Goal: Use online tool/utility: Utilize a website feature to perform a specific function

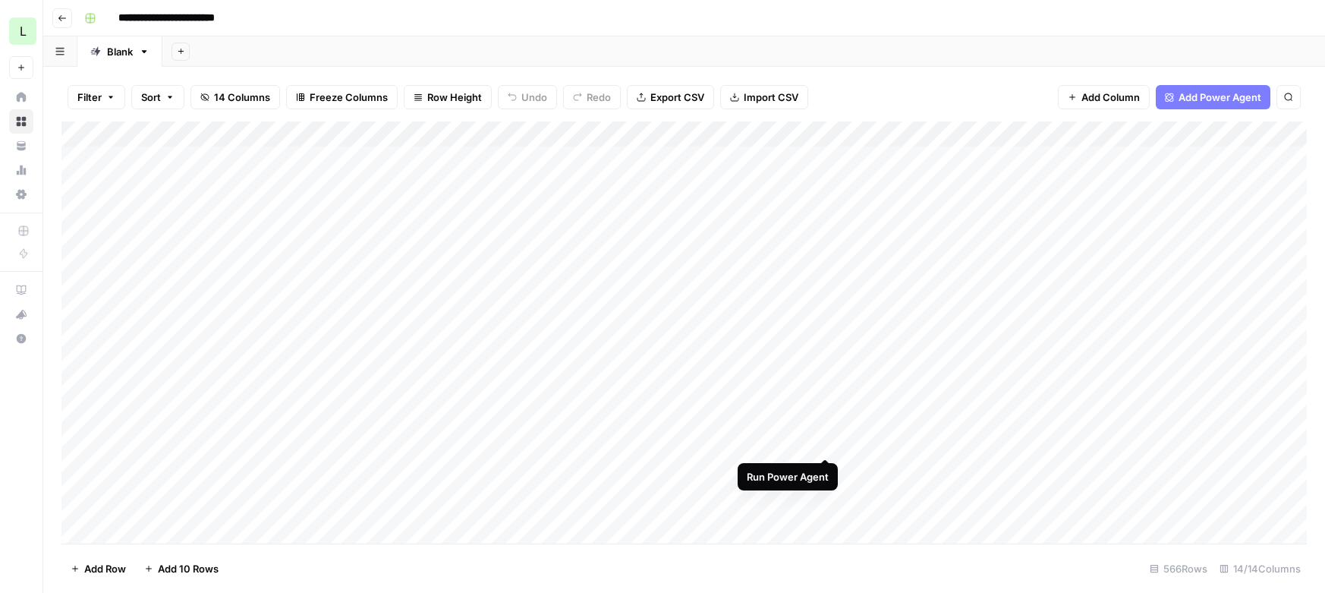
click at [827, 441] on div "Add Column" at bounding box center [684, 332] width 1246 height 422
click at [810, 134] on div "Add Column" at bounding box center [684, 332] width 1246 height 422
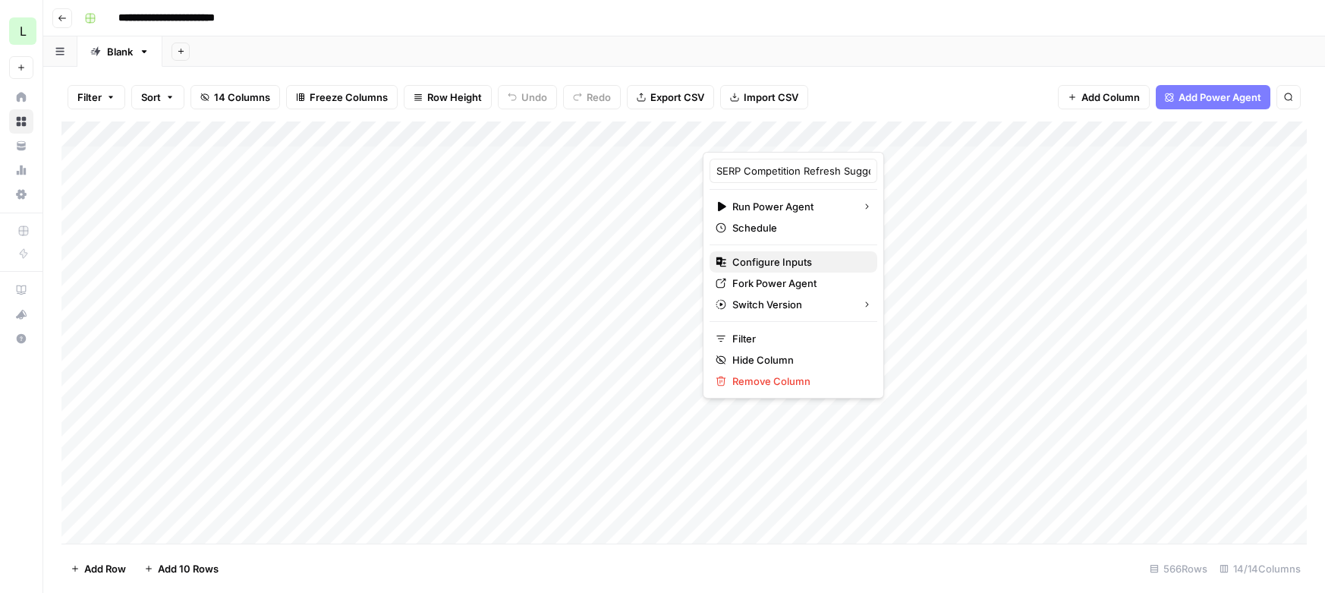
click at [760, 260] on span "Configure Inputs" at bounding box center [799, 261] width 133 height 15
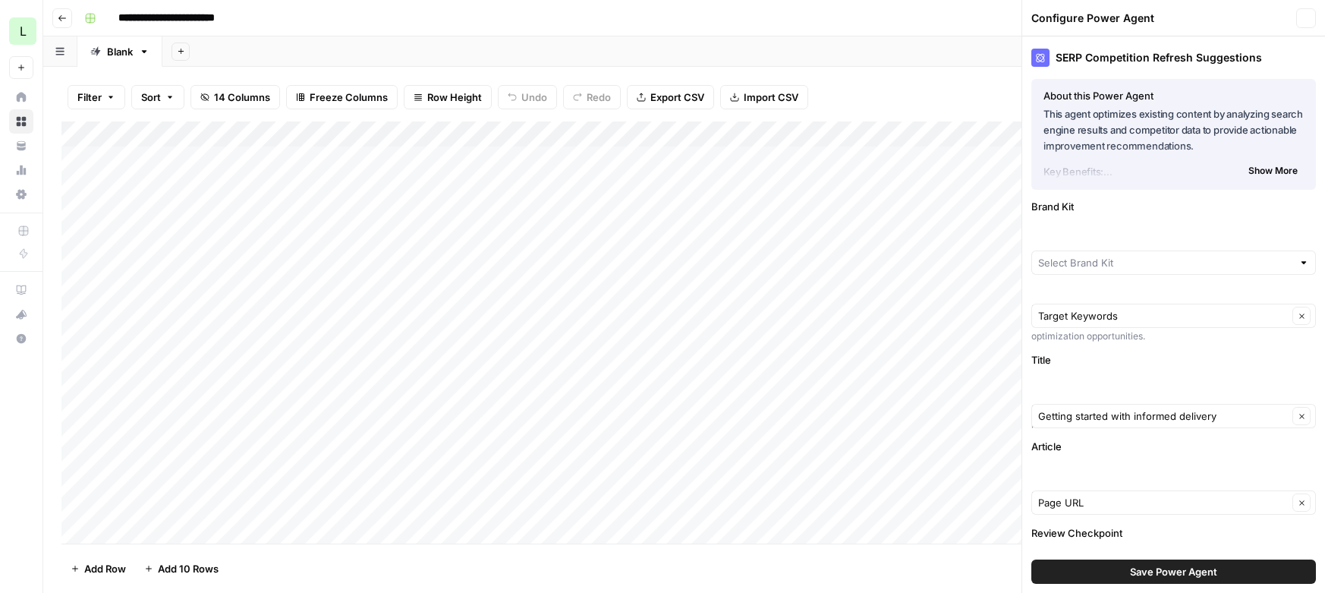
type input "Lob"
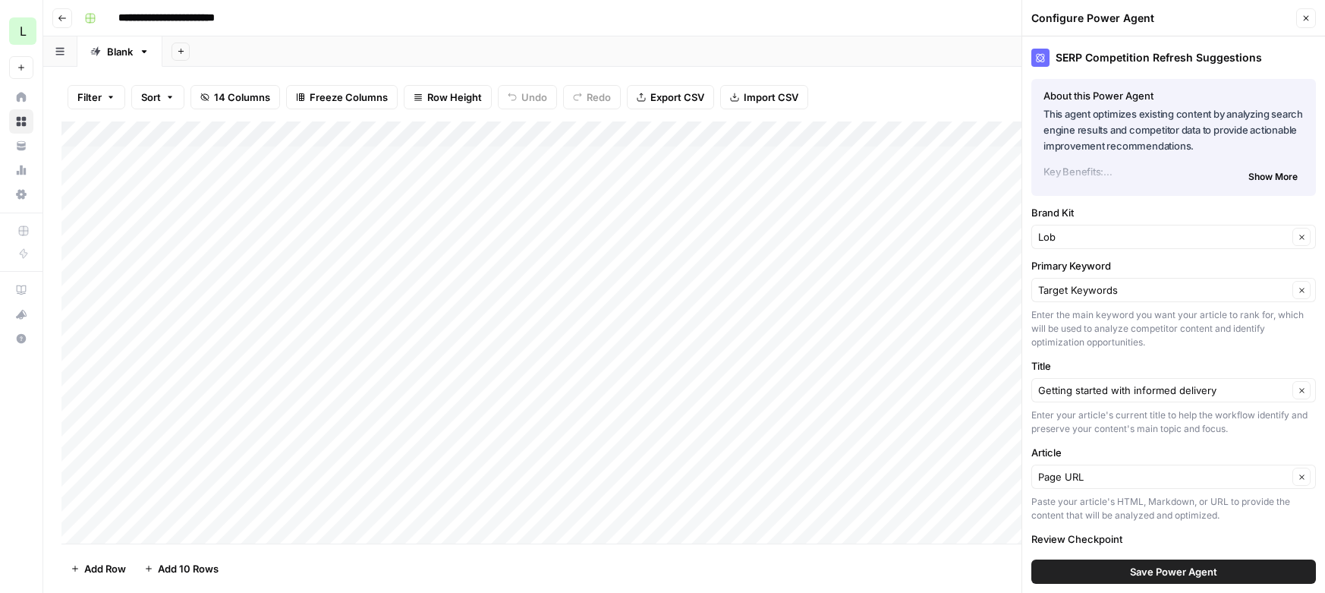
click at [1303, 17] on icon "button" at bounding box center [1306, 18] width 9 height 9
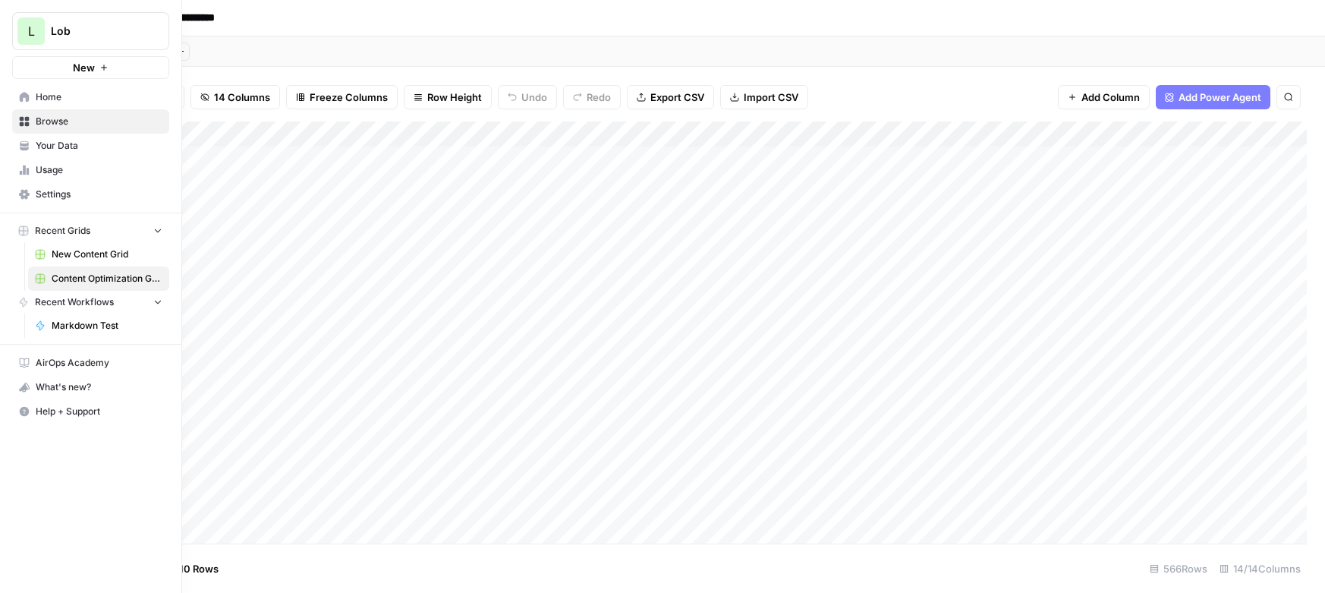
click at [93, 262] on link "New Content Grid" at bounding box center [98, 254] width 141 height 24
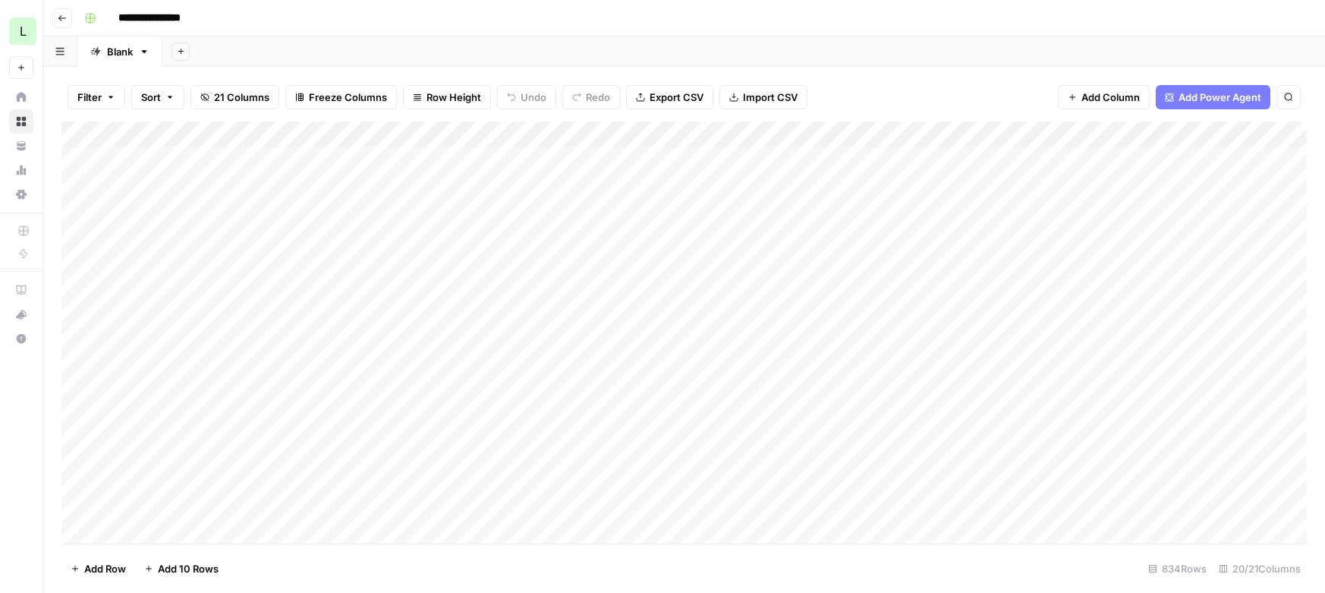
click at [1231, 394] on div "Add Column" at bounding box center [684, 332] width 1246 height 422
click at [566, 372] on div "Add Column" at bounding box center [684, 332] width 1246 height 422
